Goal: Task Accomplishment & Management: Use online tool/utility

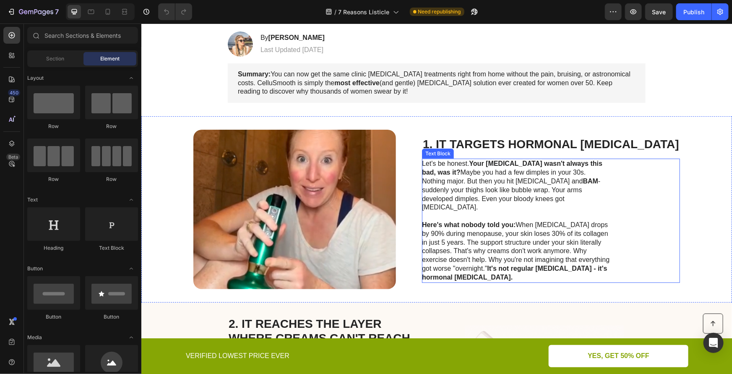
click at [561, 236] on p "Let's be honest. Your [MEDICAL_DATA] wasn't always this bad, was it? Maybe you …" at bounding box center [515, 220] width 188 height 122
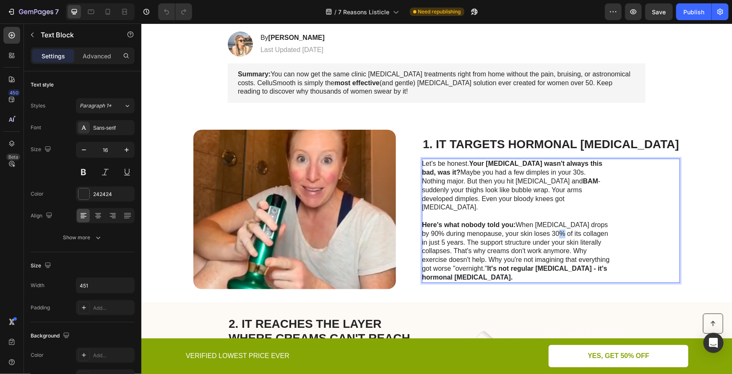
click at [561, 236] on p "Let's be honest. Your [MEDICAL_DATA] wasn't always this bad, was it? Maybe you …" at bounding box center [515, 220] width 188 height 122
click at [557, 230] on p "Let's be honest. Your [MEDICAL_DATA] wasn't always this bad, was it? Maybe you …" at bounding box center [515, 220] width 188 height 122
click at [553, 225] on p "Let's be honest. Your [MEDICAL_DATA] wasn't always this bad, was it? Maybe you …" at bounding box center [515, 220] width 188 height 122
click at [671, 172] on div "Image 1. IT TARGETS HORMONAL [MEDICAL_DATA] Heading Let's be honest. Your [MEDI…" at bounding box center [436, 209] width 590 height 186
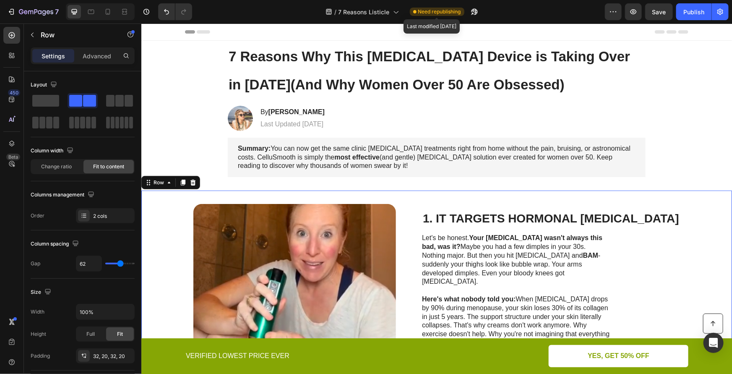
click at [426, 12] on span "Need republishing" at bounding box center [439, 12] width 43 height 8
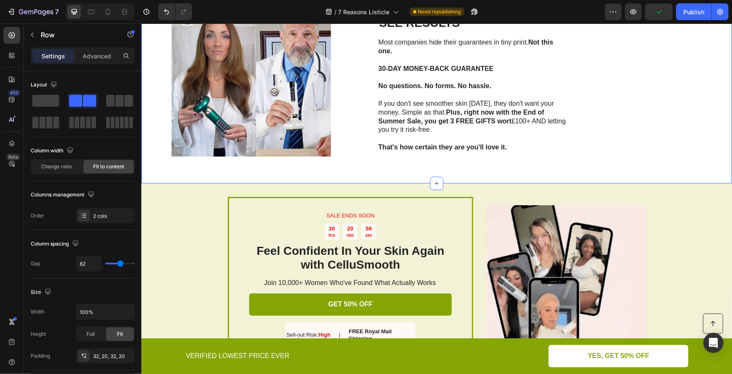
scroll to position [1418, 0]
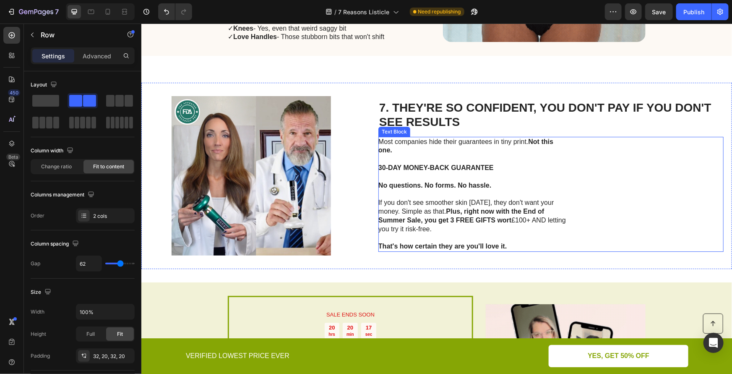
click at [514, 221] on p "Most companies hide their guarantees in tiny print. Not this one. 30-DAY MONEY-…" at bounding box center [472, 193] width 188 height 113
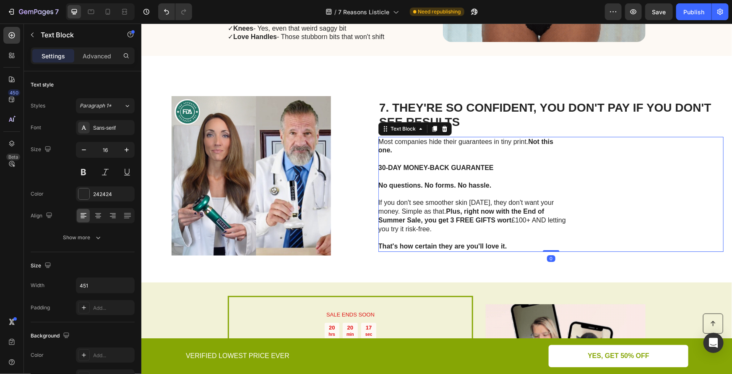
click at [514, 221] on p "Most companies hide their guarantees in tiny print. Not this one. 30-DAY MONEY-…" at bounding box center [472, 193] width 188 height 113
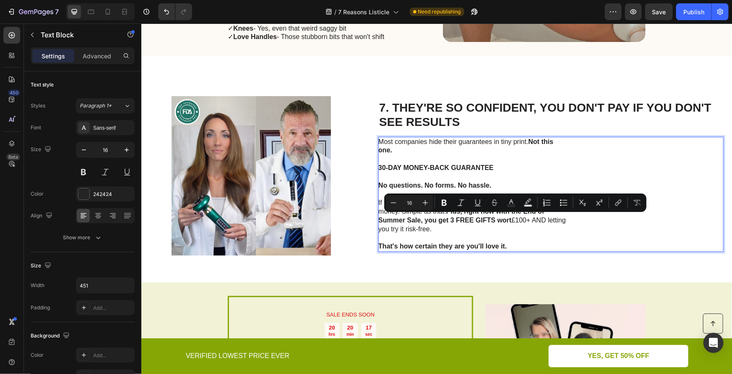
click at [509, 221] on strong "Plus, right now with the End of Summer Sale, you get 3 FREE GIFTS wort" at bounding box center [461, 215] width 166 height 16
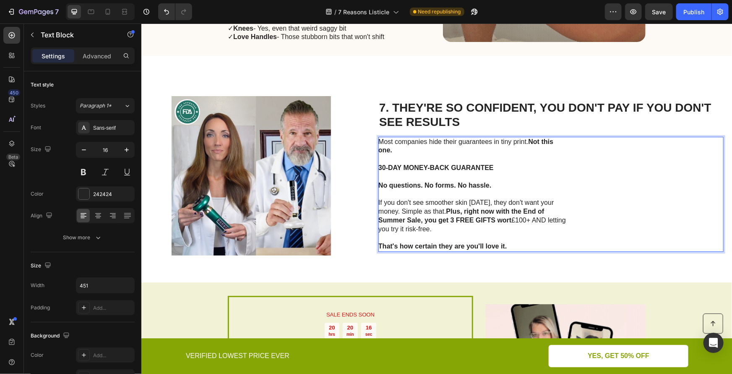
click at [511, 221] on p "Most companies hide their guarantees in tiny print. Not this one. 30-DAY MONEY-…" at bounding box center [472, 193] width 188 height 113
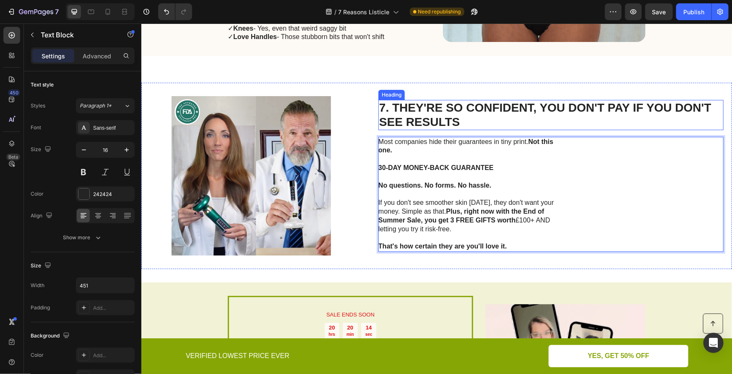
click at [632, 117] on h2 "7. THEY'RE SO CONFIDENT, YOU DON'T PAY IF YOU DON'T SEE RESULTS" at bounding box center [550, 114] width 345 height 30
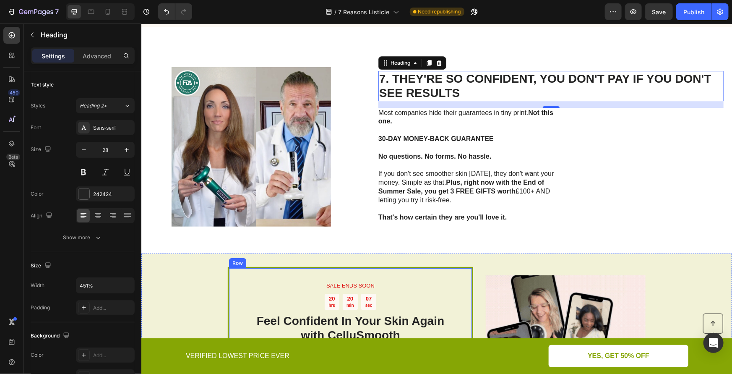
scroll to position [1586, 0]
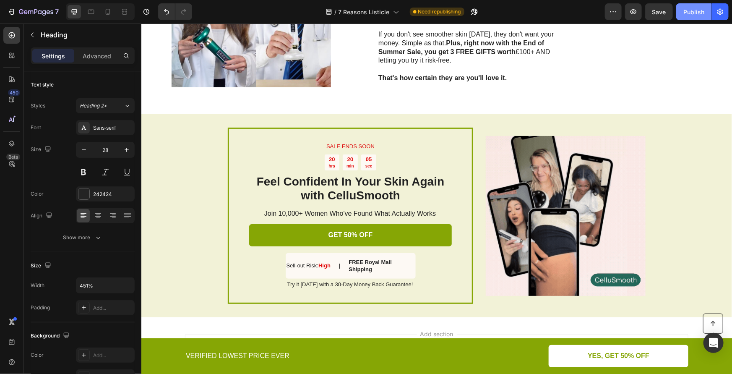
click at [679, 11] on button "Publish" at bounding box center [693, 11] width 35 height 17
